Goal: Transaction & Acquisition: Subscribe to service/newsletter

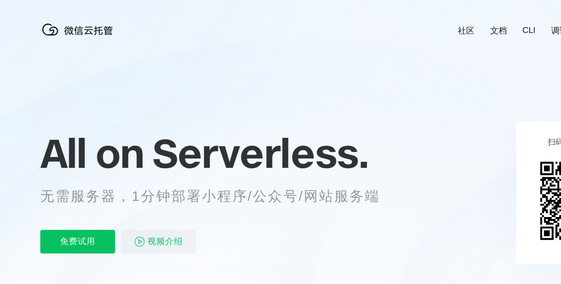
scroll to position [0, 1748]
click at [87, 232] on p "免费试用" at bounding box center [77, 242] width 75 height 24
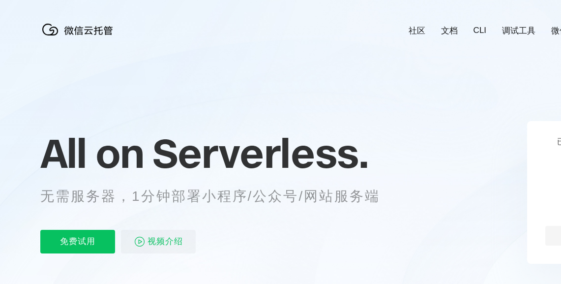
scroll to position [0, 1748]
click at [92, 239] on p "免费试用" at bounding box center [77, 242] width 75 height 24
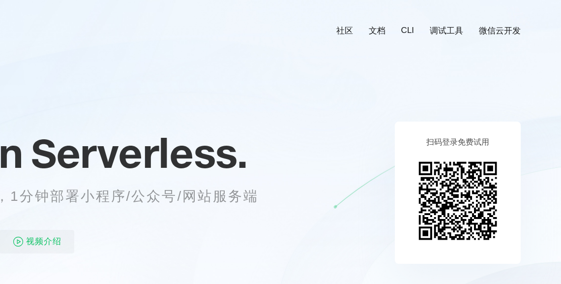
scroll to position [0, 72]
